Goal: Task Accomplishment & Management: Complete application form

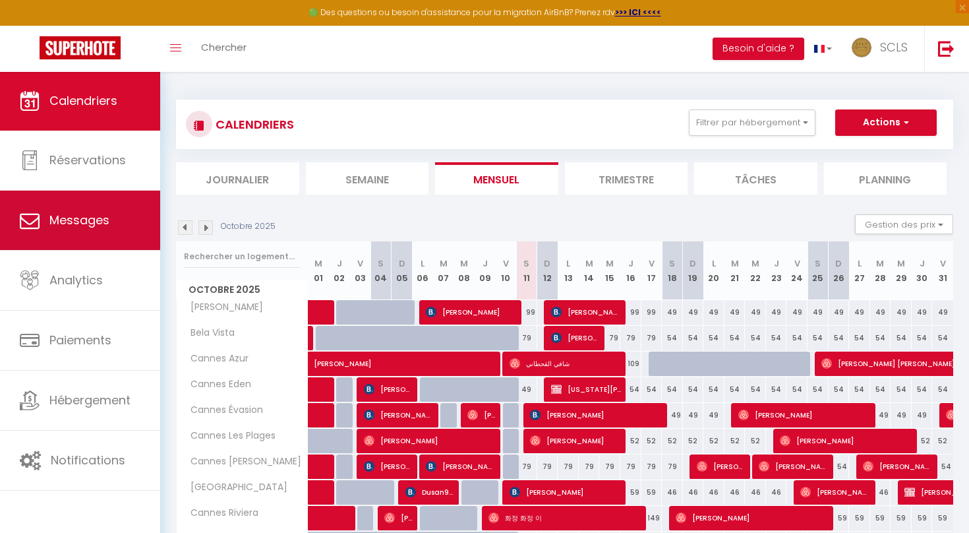
scroll to position [231, 0]
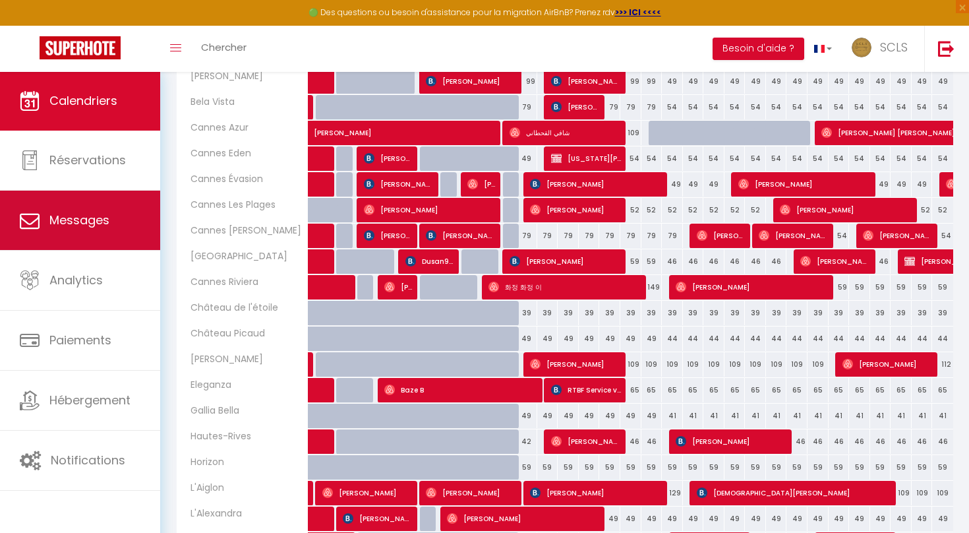
click at [74, 223] on span "Messages" at bounding box center [79, 220] width 60 height 16
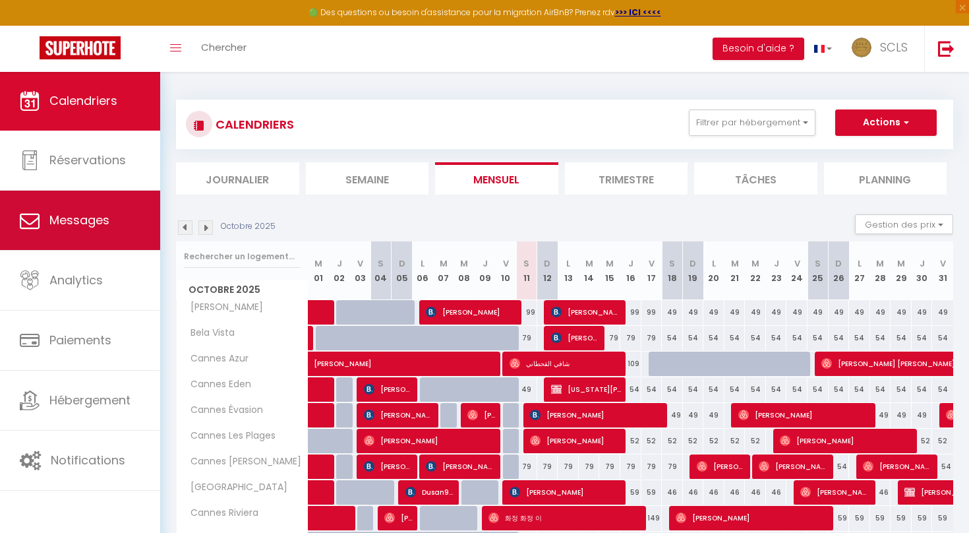
select select "message"
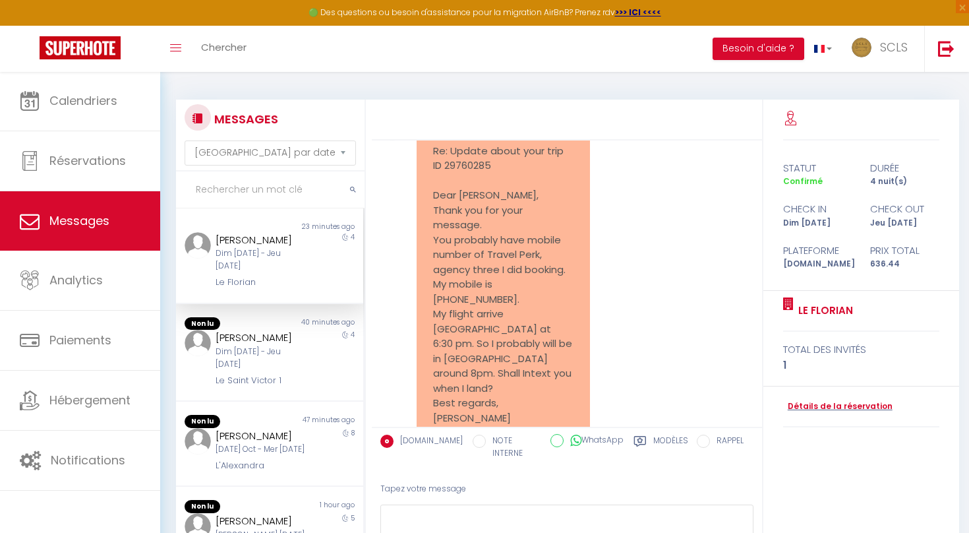
scroll to position [2295, 0]
click at [798, 401] on link "Détails de la réservation" at bounding box center [837, 406] width 109 height 13
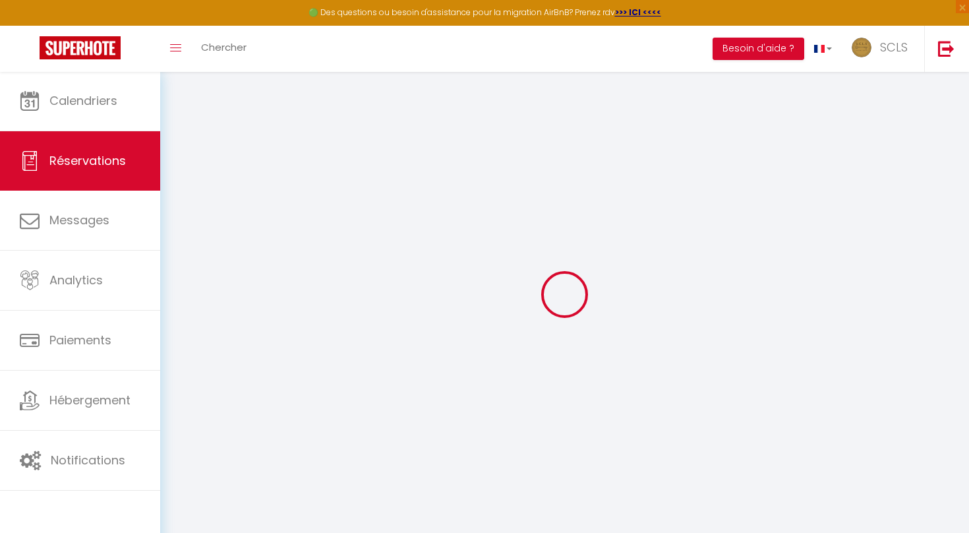
type input "Karina"
type input "Rompa"
type input "[EMAIL_ADDRESS][DOMAIN_NAME]"
type input "[PHONE_NUMBER]"
type input "08005"
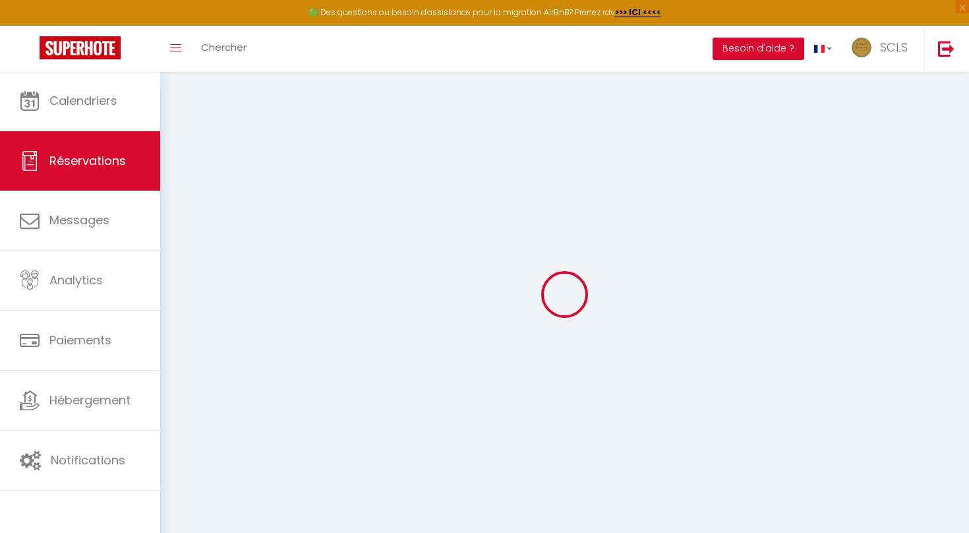
type input "[STREET_ADDRESS]"
type input "[GEOGRAPHIC_DATA]"
select select "ES"
type input "92.25"
type input "8.91"
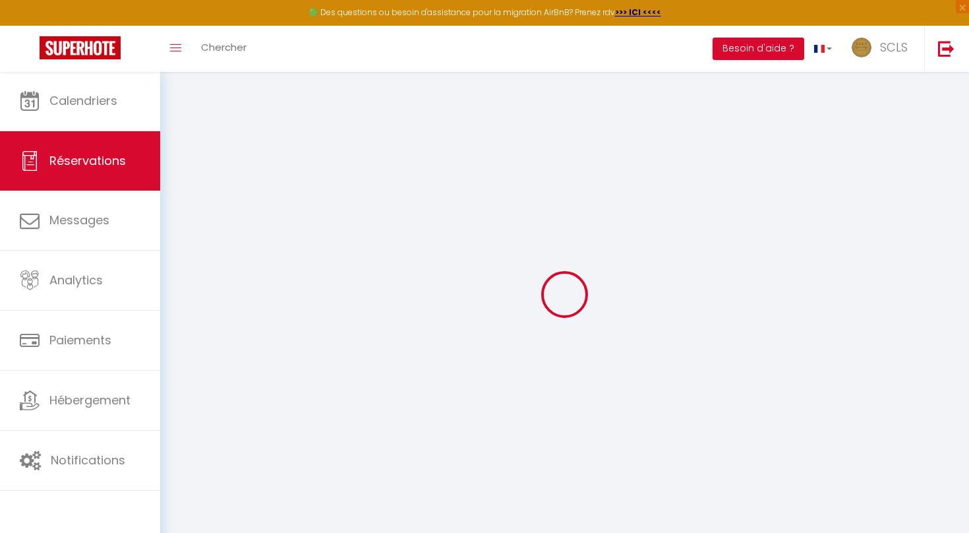
select select "14135"
select select "1"
select select
type input "1"
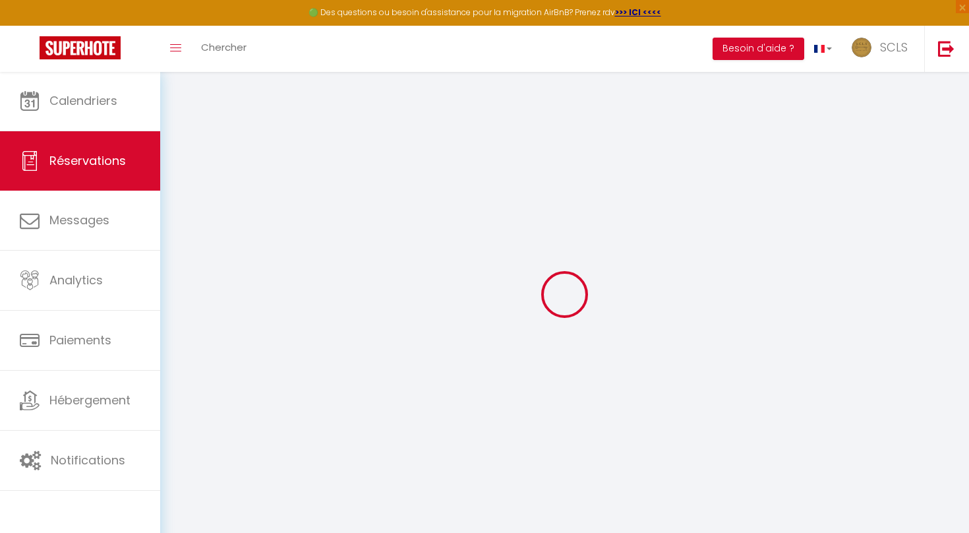
select select "12"
select select "15"
type input "556"
checkbox input "false"
type input "0"
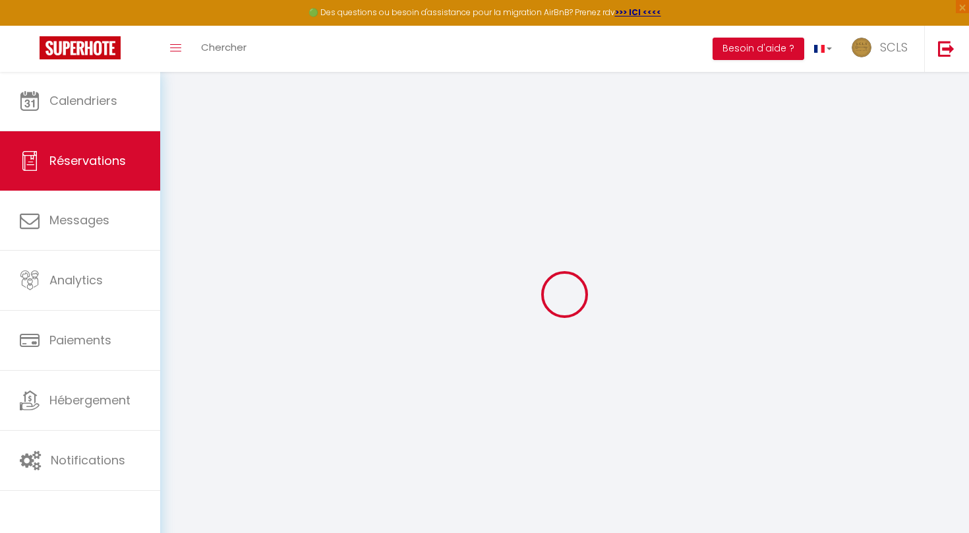
select select "2"
type input "0"
select select
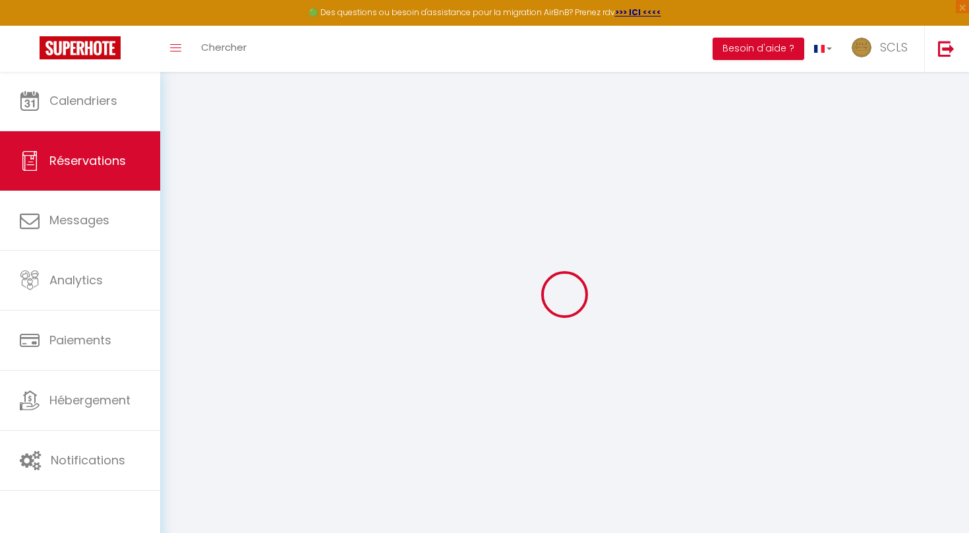
select select
checkbox input "false"
select select
checkbox input "false"
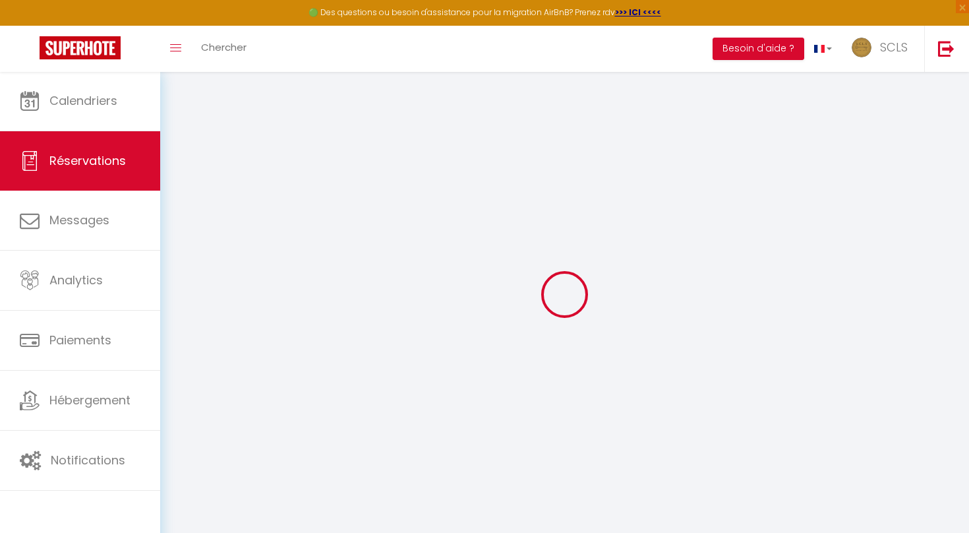
select select
checkbox input "false"
select select
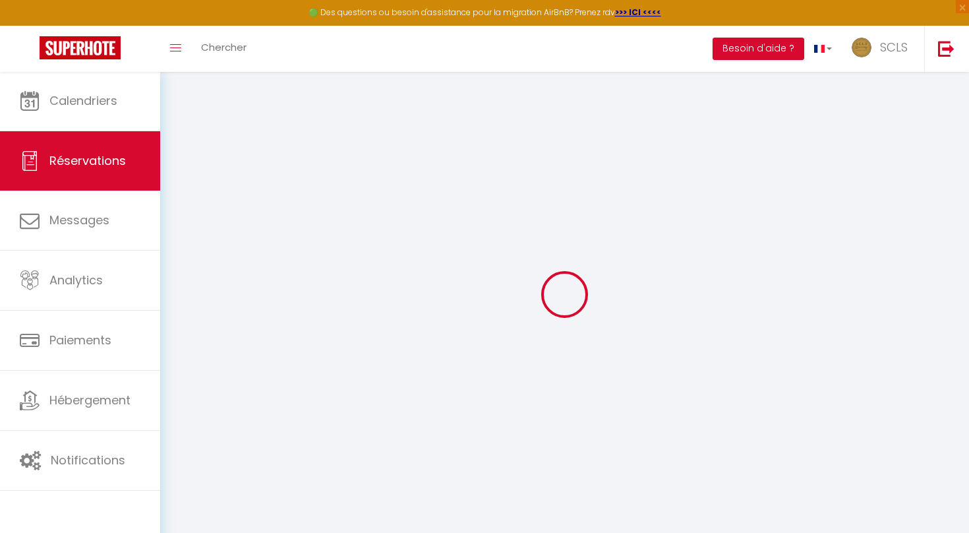
checkbox input "false"
type textarea "** THIS RESERVATION HAS BEEN PRE-PAID ** This is a corporate booking for RAKUTE…"
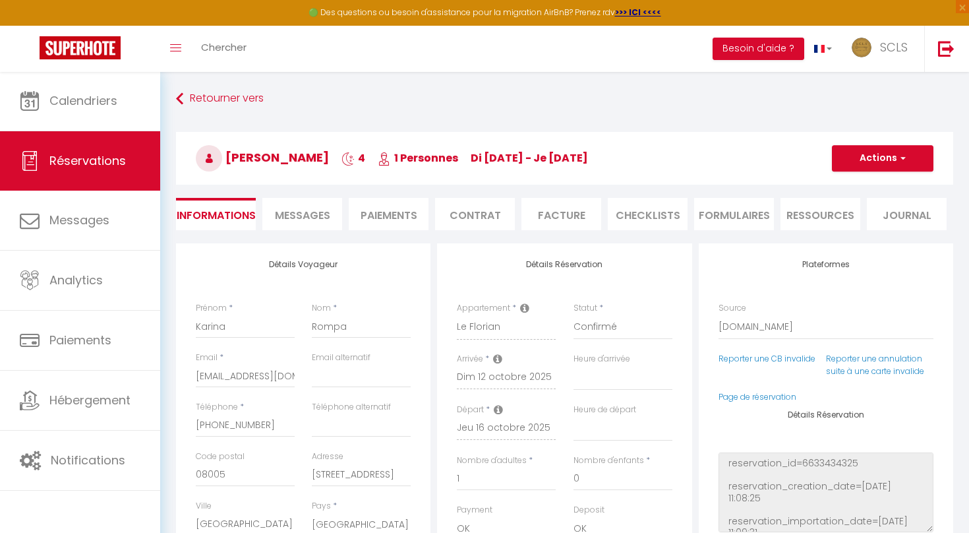
type input "59"
type input "21.44"
select select
checkbox input "false"
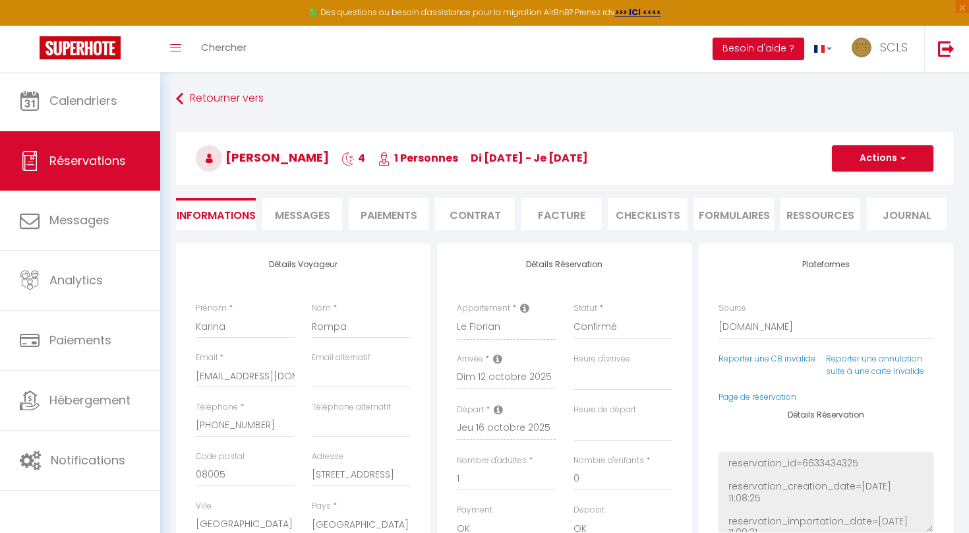
select select
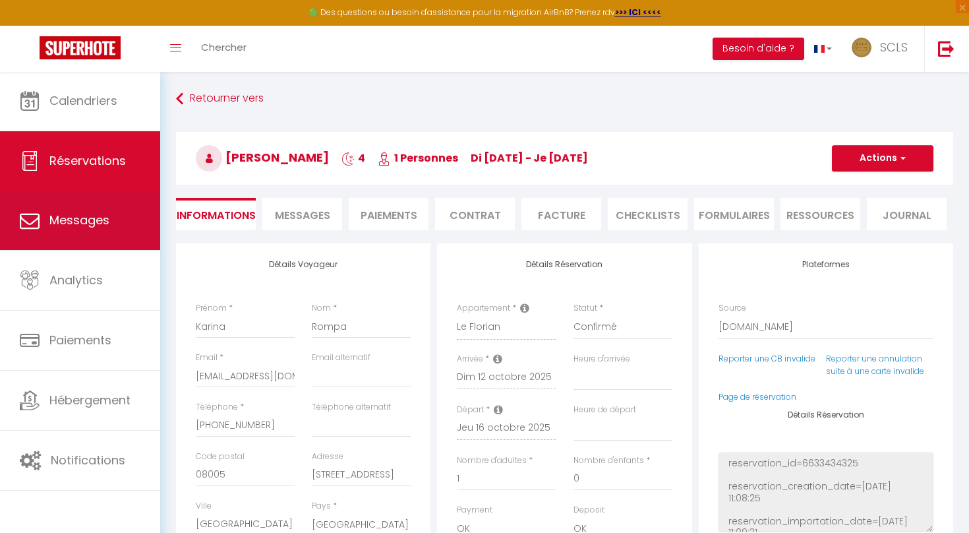
click at [115, 231] on link "Messages" at bounding box center [80, 219] width 160 height 59
select select "message"
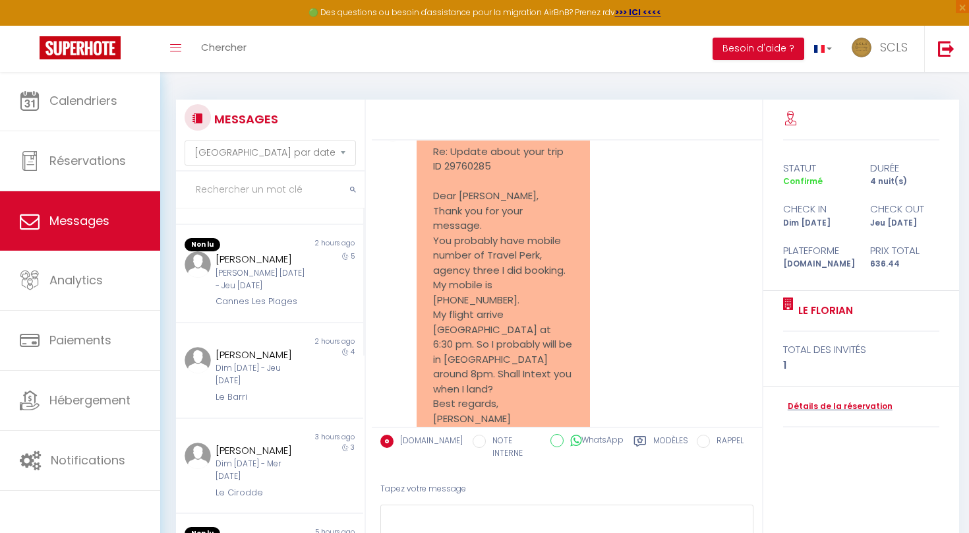
scroll to position [262, 0]
click at [274, 361] on div "Dim [DATE] - Jeu [DATE]" at bounding box center [262, 373] width 92 height 25
